Goal: Task Accomplishment & Management: Use online tool/utility

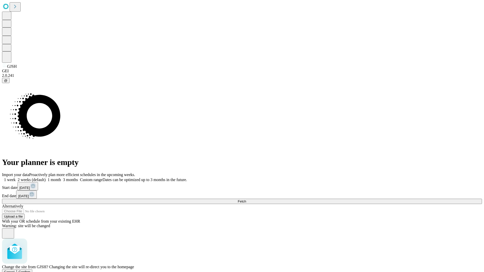
click at [30, 270] on span "Confirm" at bounding box center [25, 272] width 12 height 4
click at [16, 178] on label "1 week" at bounding box center [9, 180] width 14 height 4
click at [246, 200] on span "Fetch" at bounding box center [242, 202] width 8 height 4
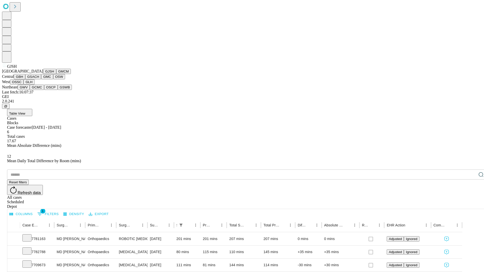
click at [56, 74] on button "GMCM" at bounding box center [63, 71] width 15 height 5
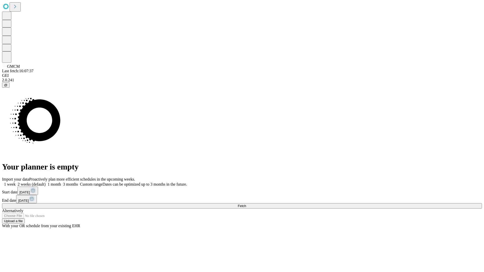
click at [16, 182] on label "1 week" at bounding box center [9, 184] width 14 height 4
click at [246, 204] on span "Fetch" at bounding box center [242, 206] width 8 height 4
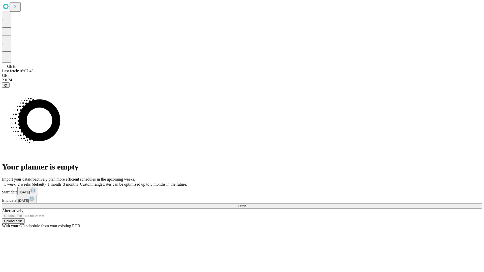
click at [16, 182] on label "1 week" at bounding box center [9, 184] width 14 height 4
click at [246, 204] on span "Fetch" at bounding box center [242, 206] width 8 height 4
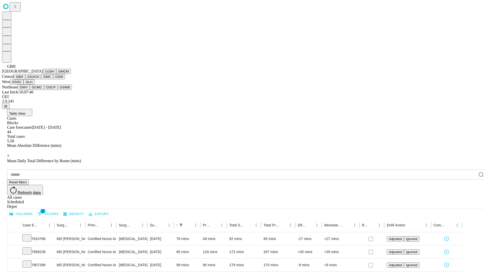
click at [39, 79] on button "GSACH" at bounding box center [33, 76] width 16 height 5
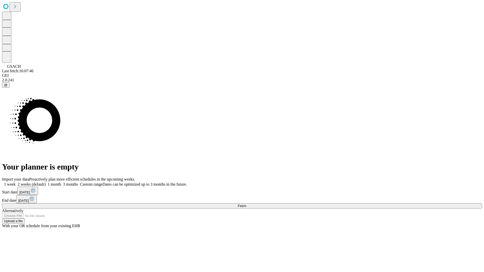
click at [246, 204] on span "Fetch" at bounding box center [242, 206] width 8 height 4
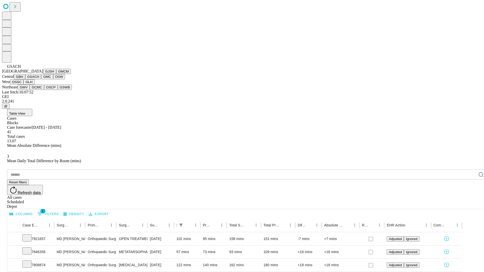
click at [41, 79] on button "GMC" at bounding box center [47, 76] width 12 height 5
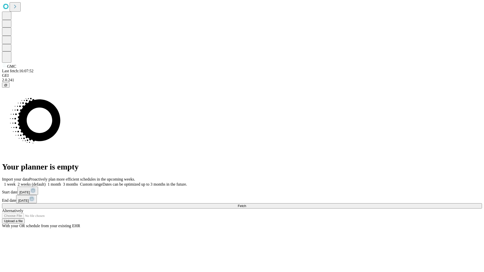
click at [16, 182] on label "1 week" at bounding box center [9, 184] width 14 height 4
click at [246, 204] on span "Fetch" at bounding box center [242, 206] width 8 height 4
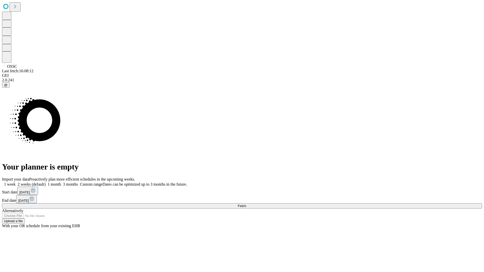
click at [16, 182] on label "1 week" at bounding box center [9, 184] width 14 height 4
click at [246, 204] on span "Fetch" at bounding box center [242, 206] width 8 height 4
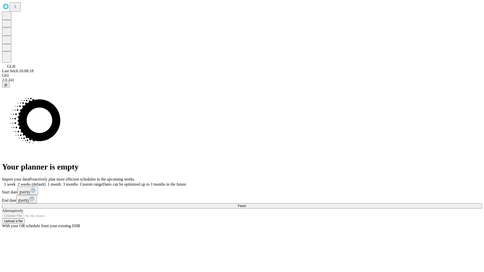
click at [16, 182] on label "1 week" at bounding box center [9, 184] width 14 height 4
click at [246, 204] on span "Fetch" at bounding box center [242, 206] width 8 height 4
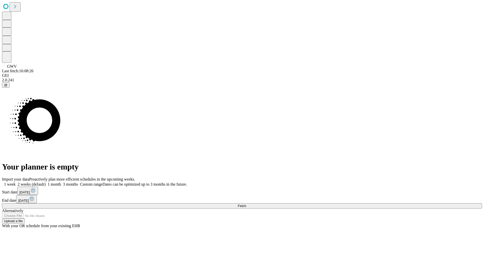
click at [16, 182] on label "1 week" at bounding box center [9, 184] width 14 height 4
click at [246, 204] on span "Fetch" at bounding box center [242, 206] width 8 height 4
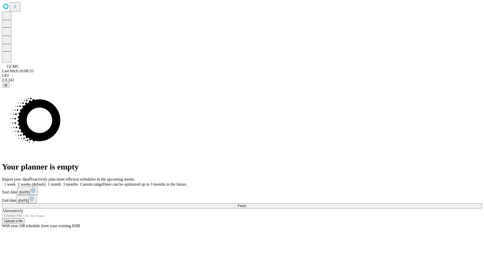
click at [246, 204] on span "Fetch" at bounding box center [242, 206] width 8 height 4
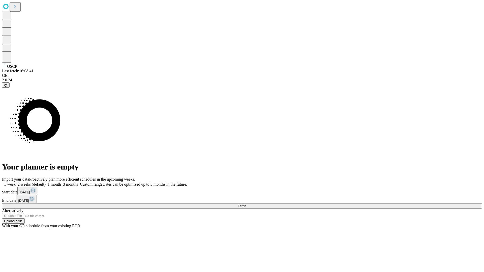
click at [246, 204] on span "Fetch" at bounding box center [242, 206] width 8 height 4
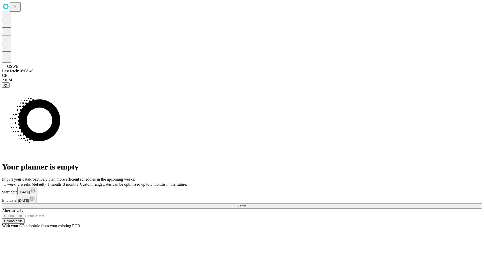
click at [16, 182] on label "1 week" at bounding box center [9, 184] width 14 height 4
click at [246, 204] on span "Fetch" at bounding box center [242, 206] width 8 height 4
